Goal: Task Accomplishment & Management: Use online tool/utility

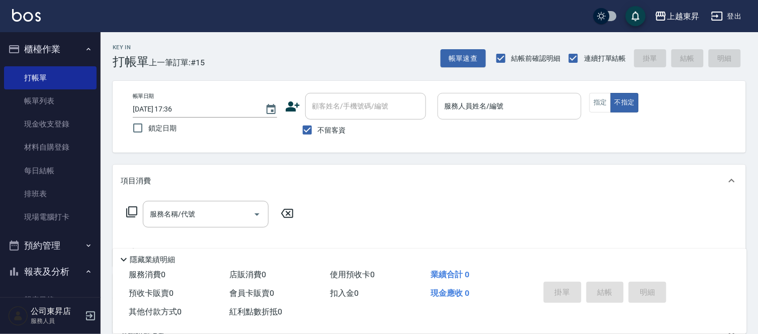
drag, startPoint x: 561, startPoint y: 114, endPoint x: 559, endPoint y: 106, distance: 8.2
click at [559, 106] on input "服務人員姓名/編號" at bounding box center [509, 107] width 135 height 18
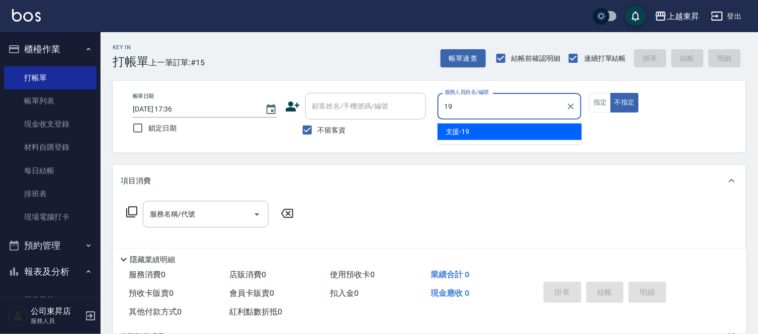
type input "支援-19"
type button "false"
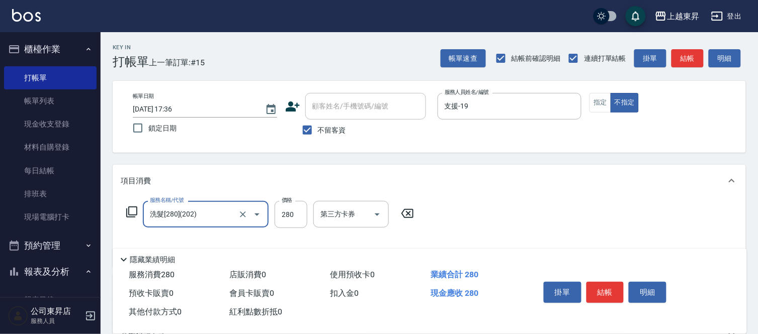
type input "洗髮[280](202)"
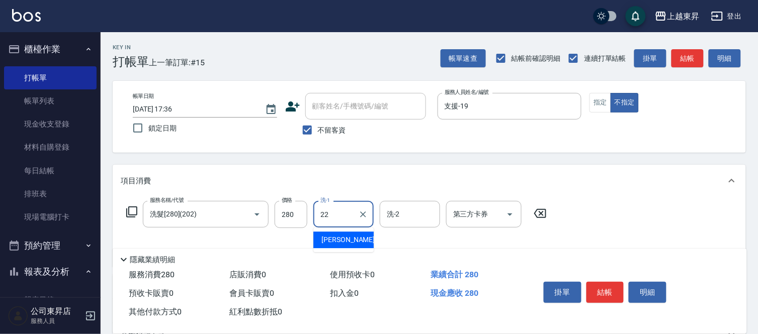
type input "[PERSON_NAME]-22"
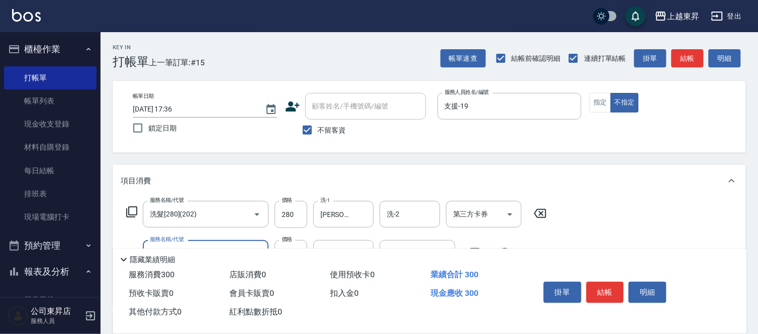
type input "潤絲(801)"
type input "30"
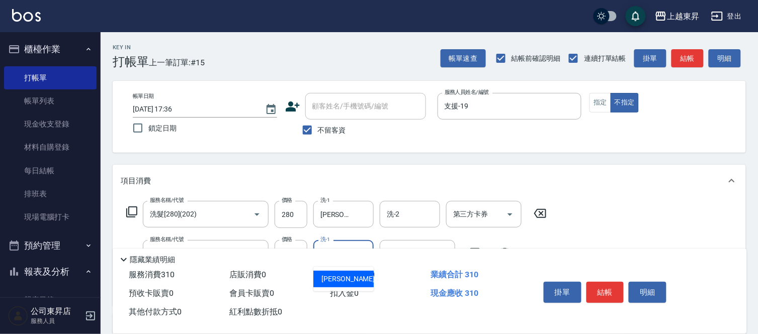
type input "[PERSON_NAME]-22"
click at [604, 284] on button "結帳" at bounding box center [605, 292] width 38 height 21
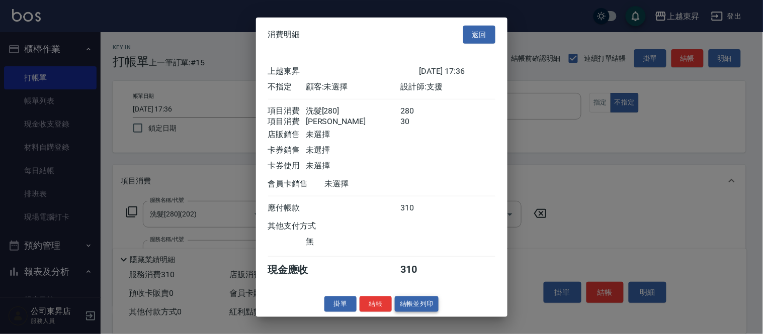
click at [421, 305] on div "消費明細 返回 上越東昇 [DATE] 17:36 不指定 顧客: 未選擇 設計師: 支援 項目消費 洗髮[280] 280 項目消費 潤絲 30 店販銷售 …" at bounding box center [381, 167] width 251 height 300
click at [425, 308] on button "結帳並列印" at bounding box center [417, 305] width 44 height 16
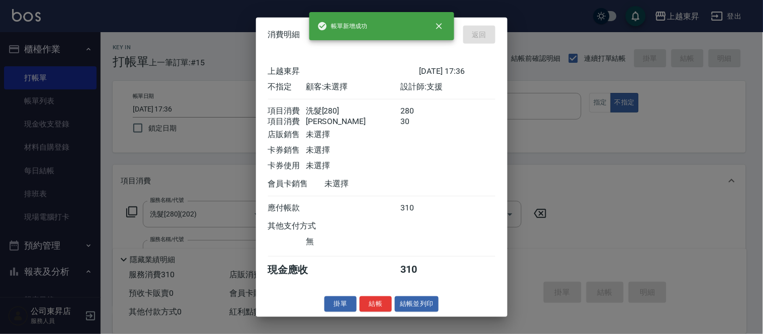
type input "[DATE] 18:09"
